Goal: Information Seeking & Learning: Learn about a topic

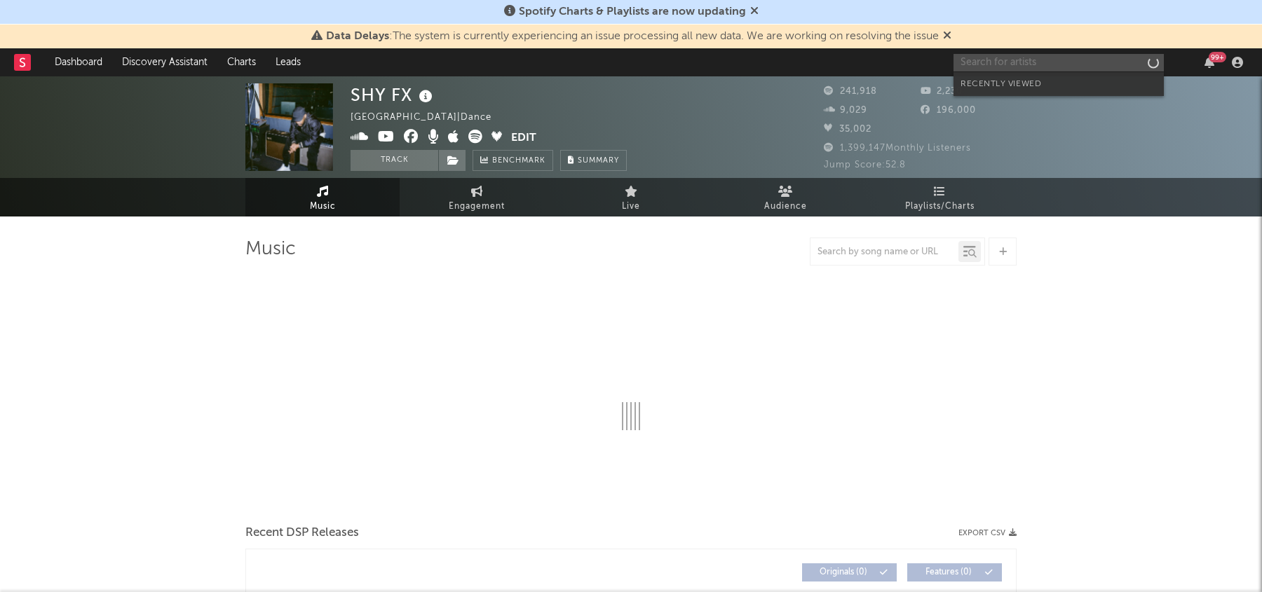
click at [1026, 69] on input "text" at bounding box center [1059, 63] width 210 height 18
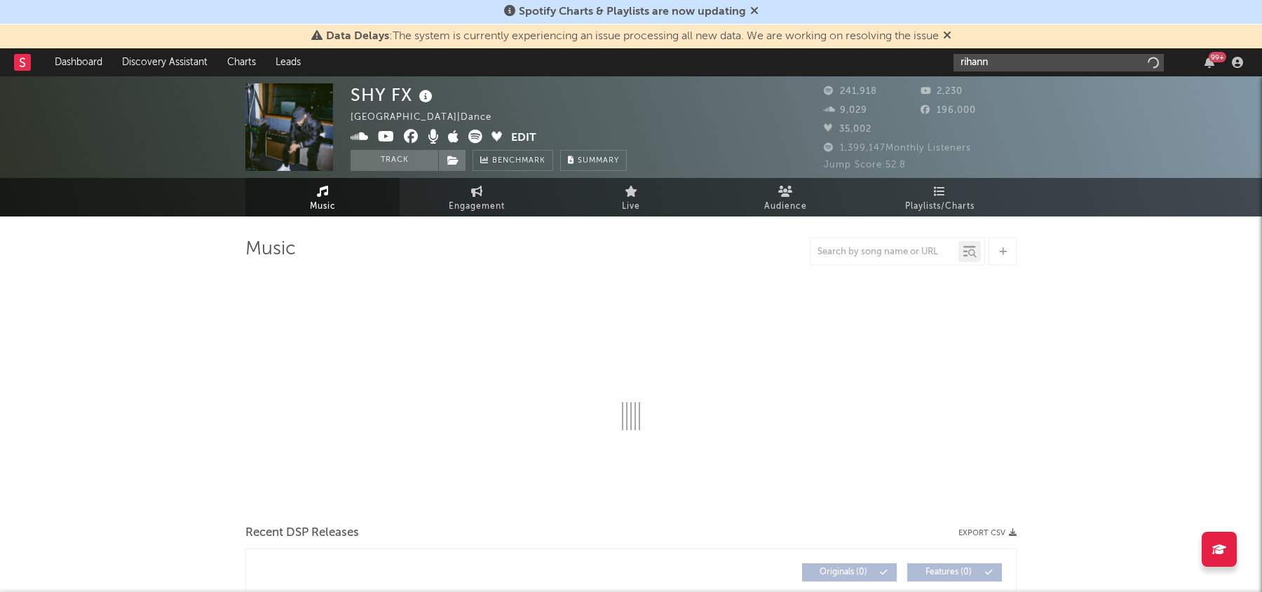
type input "[PERSON_NAME]"
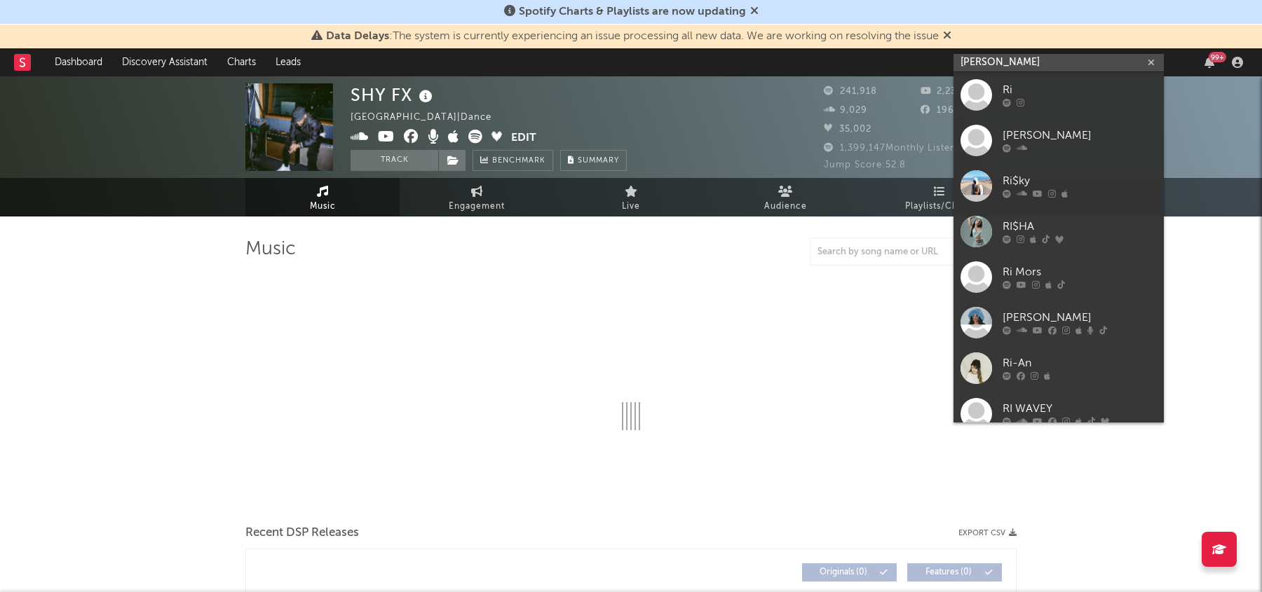
select select "6m"
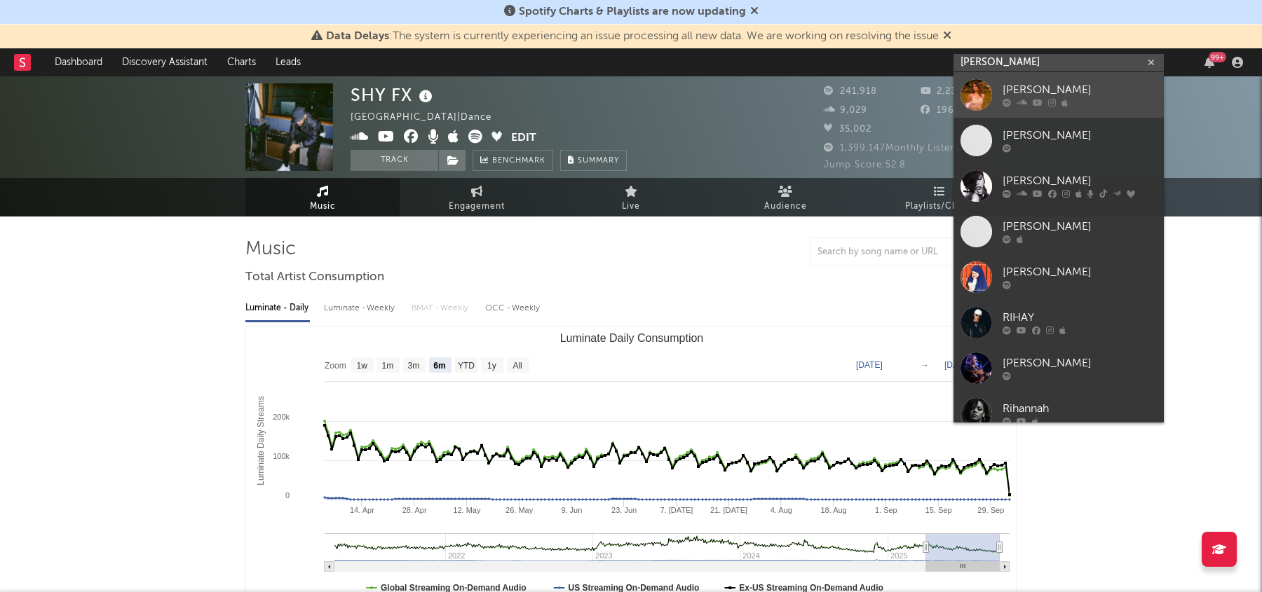
type input "[PERSON_NAME]"
click at [1045, 96] on div "[PERSON_NAME]" at bounding box center [1080, 90] width 154 height 17
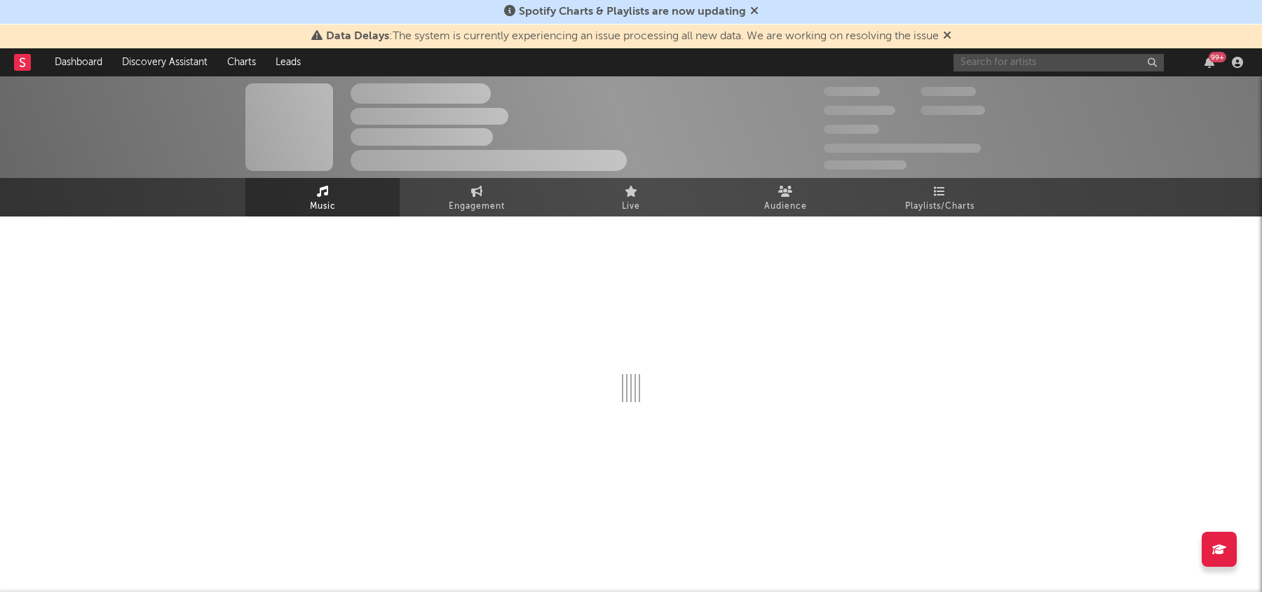
click at [1040, 56] on input "text" at bounding box center [1059, 63] width 210 height 18
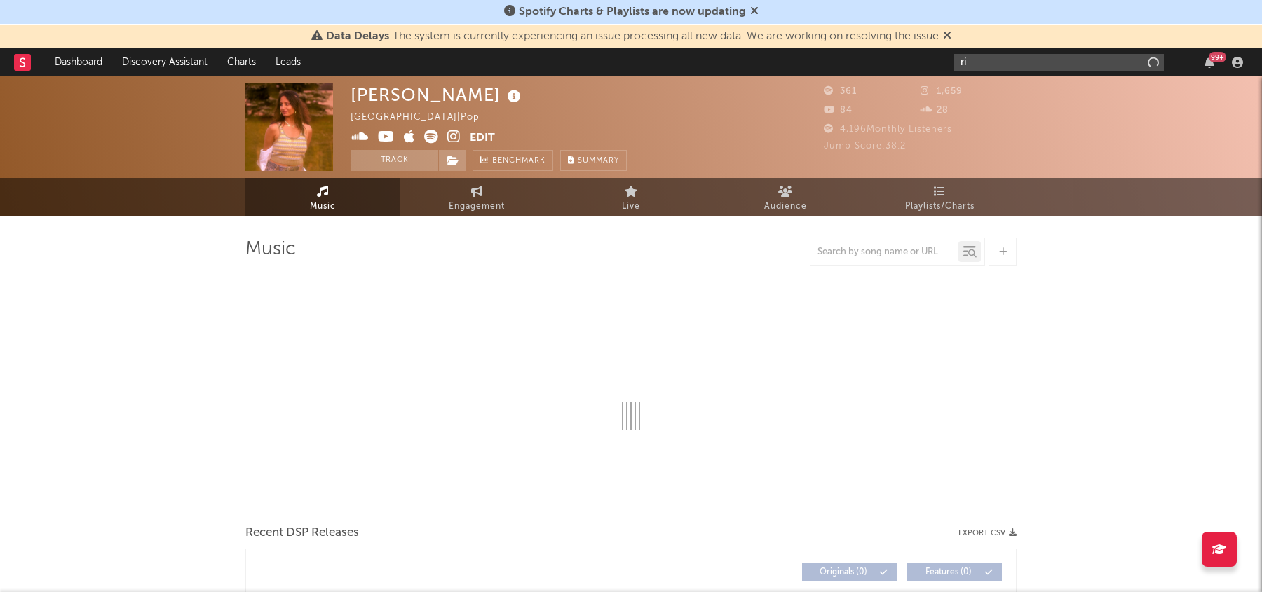
type input "rih"
select select "1w"
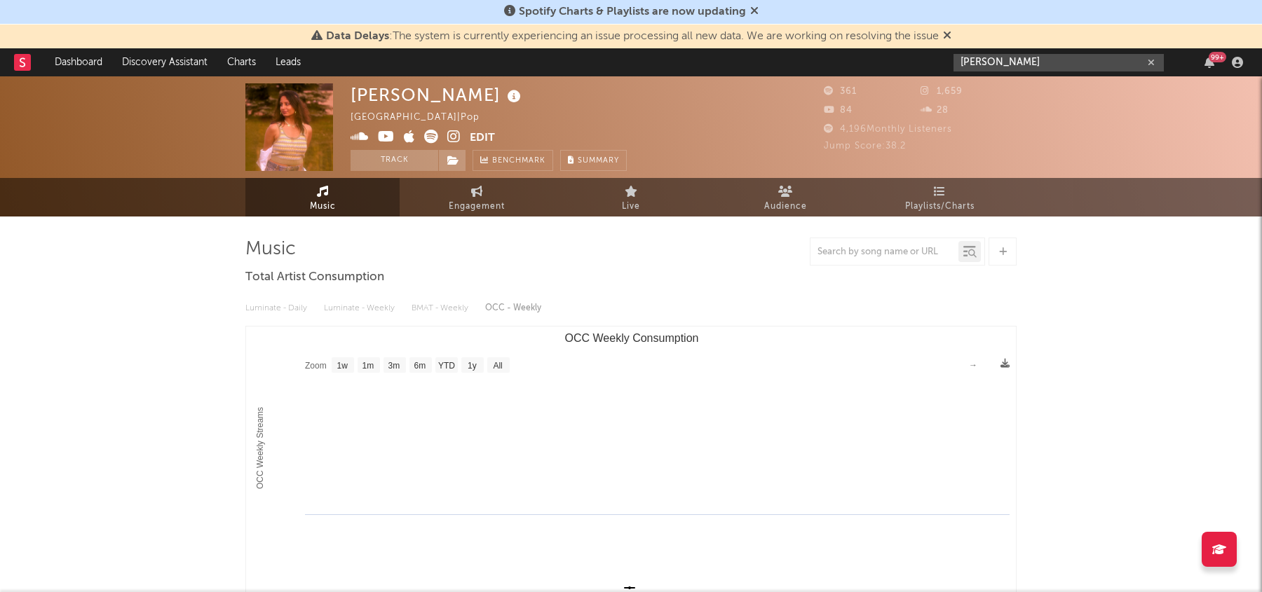
click at [1057, 65] on input "[PERSON_NAME]" at bounding box center [1059, 63] width 210 height 18
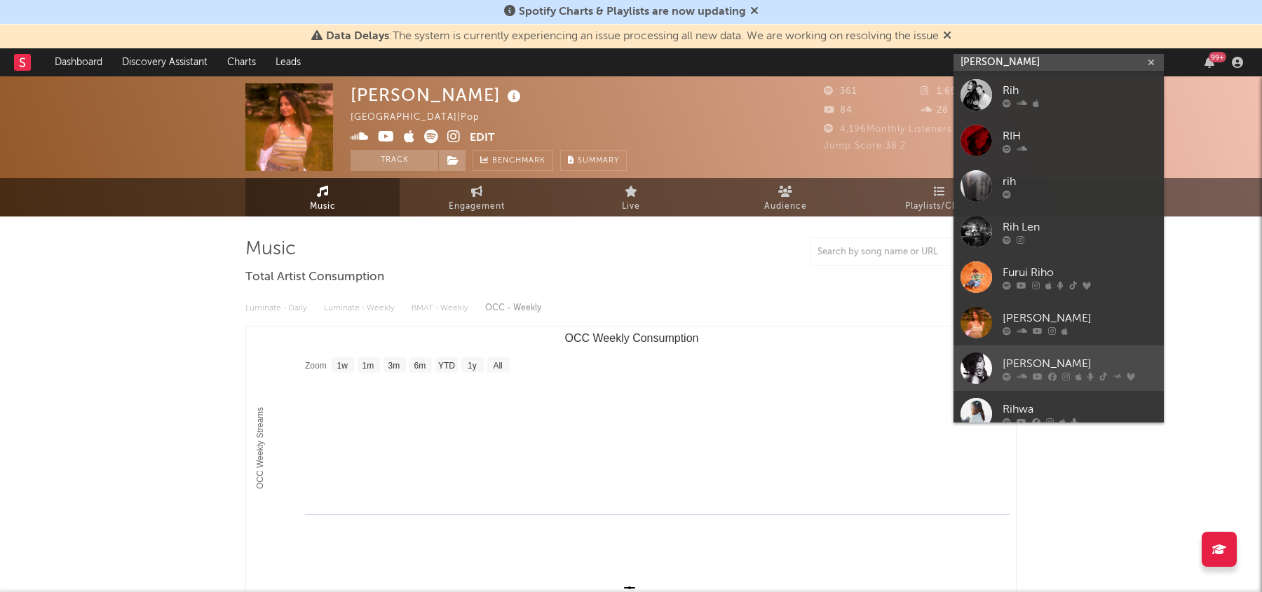
type input "[PERSON_NAME]"
click at [1029, 364] on div "[PERSON_NAME]" at bounding box center [1080, 363] width 154 height 17
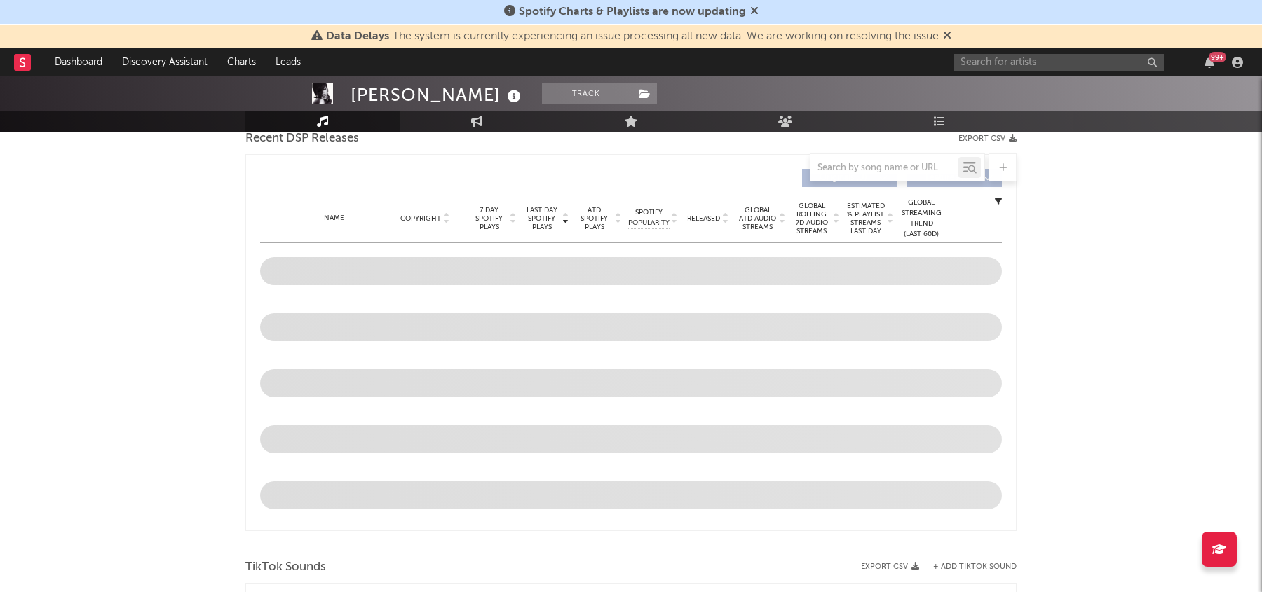
scroll to position [444, 0]
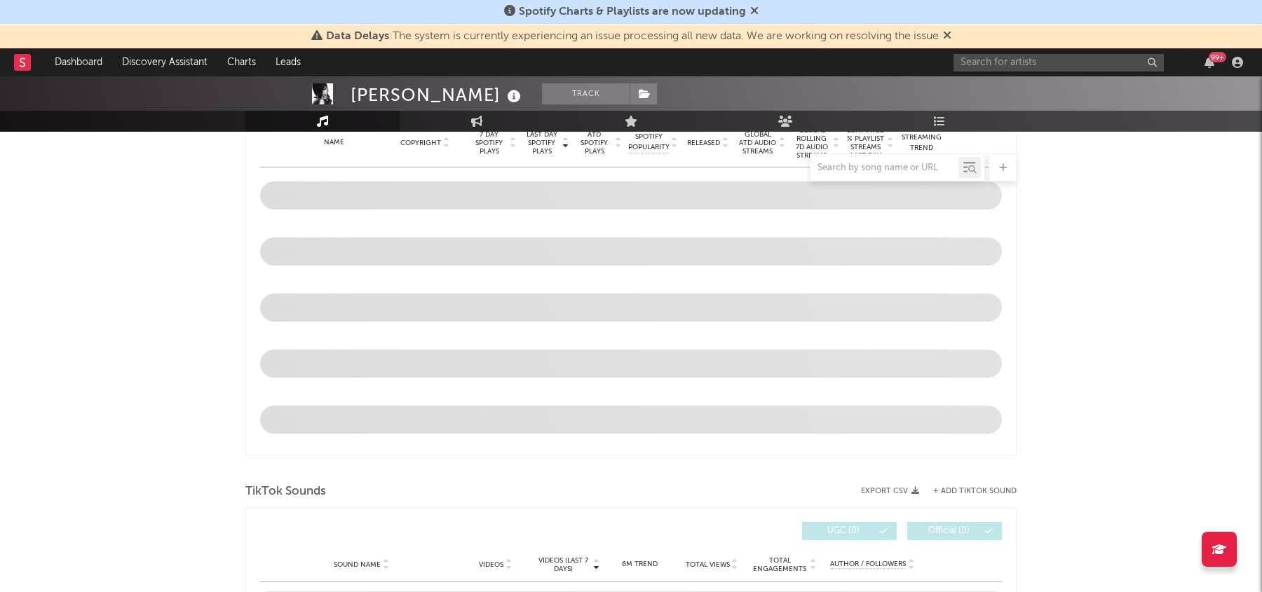
select select "6m"
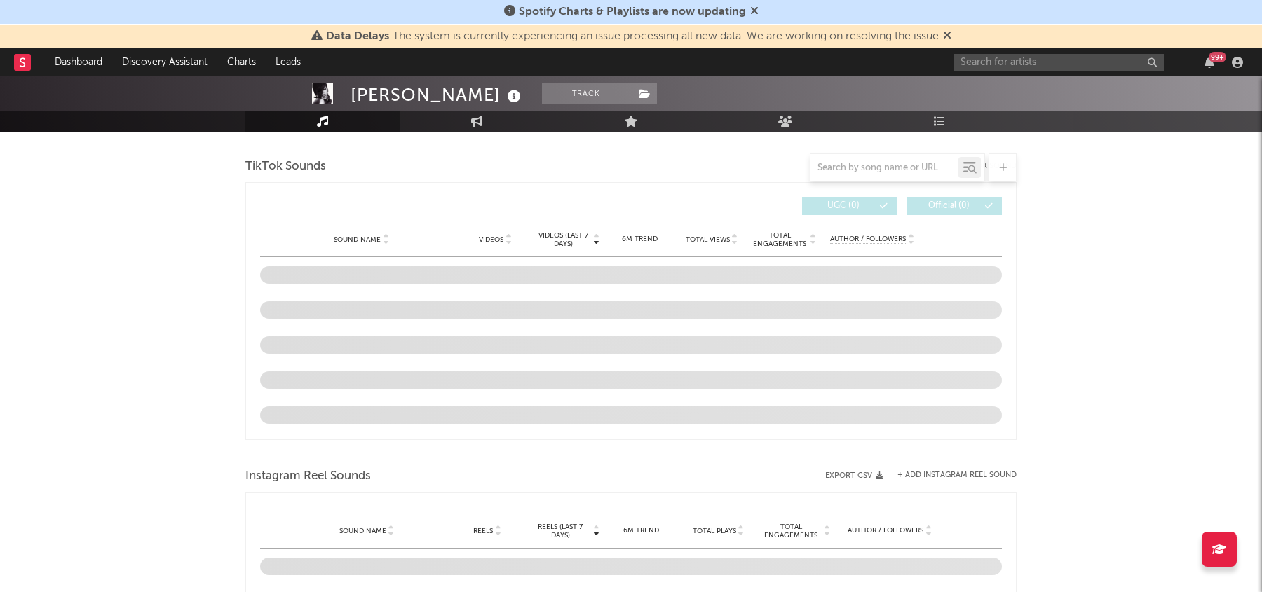
scroll to position [909, 0]
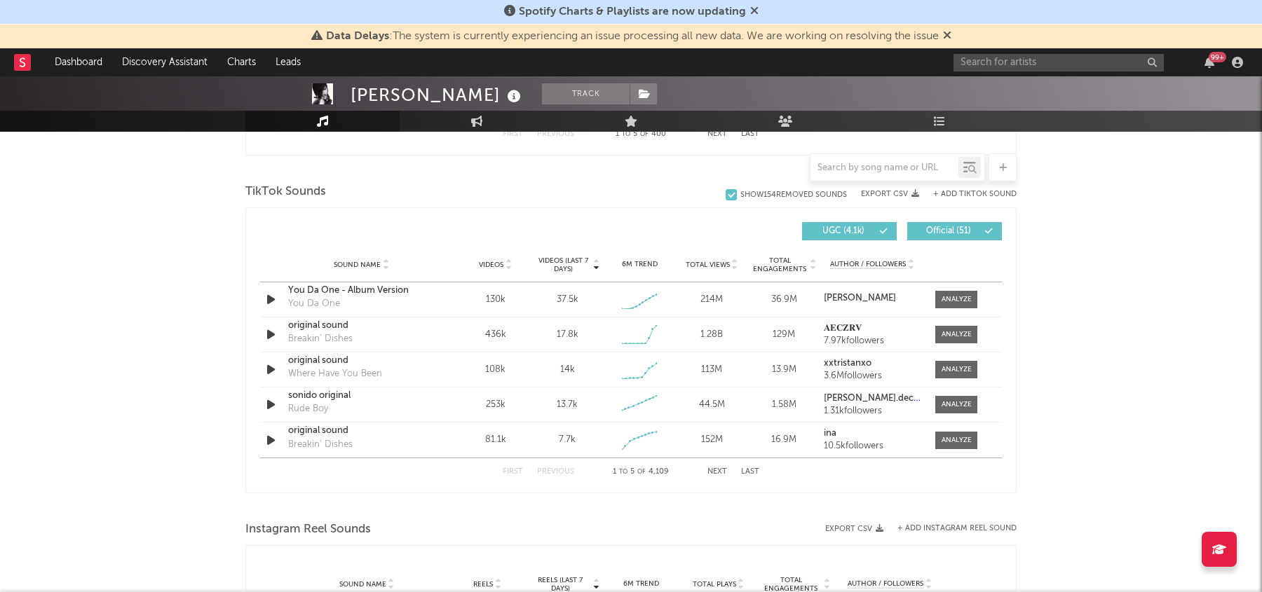
click at [141, 333] on div "[PERSON_NAME] Track [GEOGRAPHIC_DATA] | Pop Edit Track Benchmark Summary 68,489…" at bounding box center [631, 212] width 1262 height 2090
